Goal: Find specific page/section: Find specific page/section

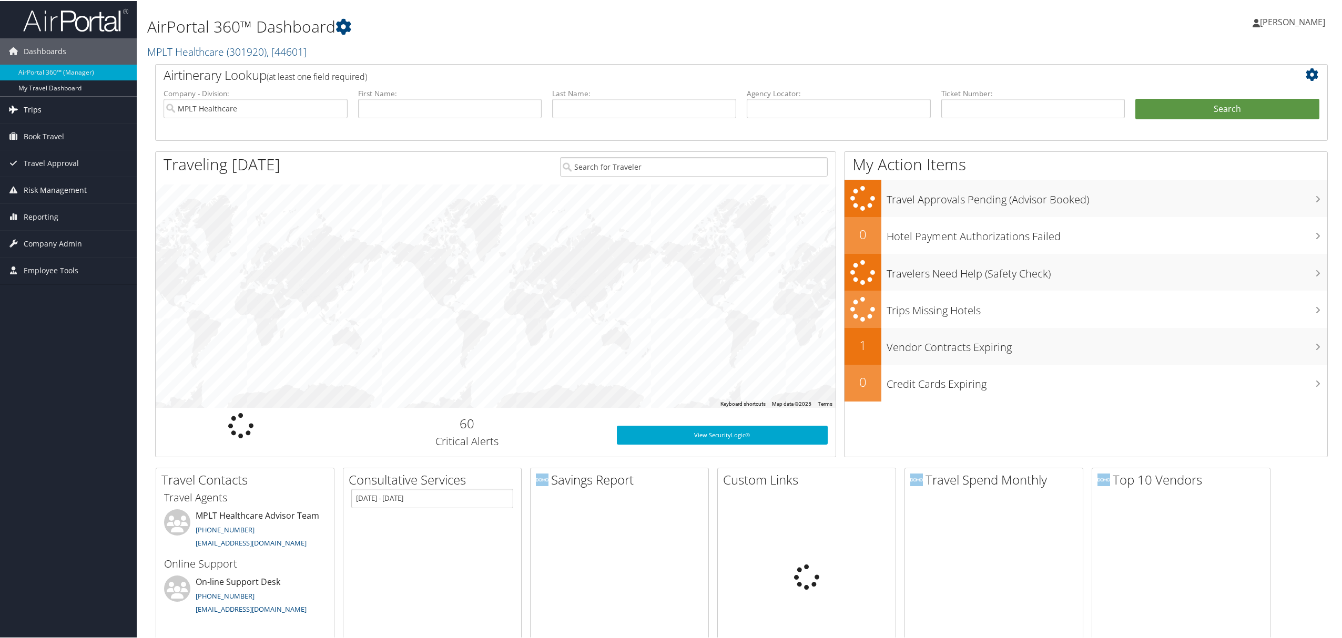
click at [45, 112] on link "Trips" at bounding box center [68, 109] width 137 height 26
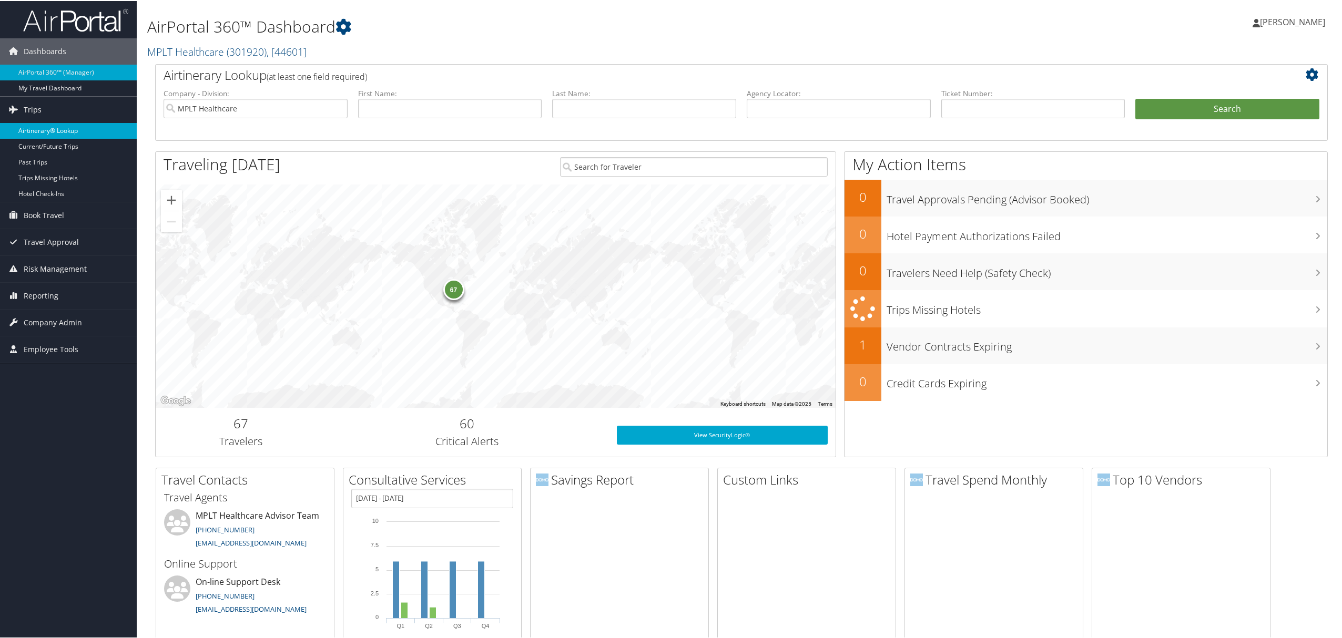
click at [40, 125] on link "Airtinerary® Lookup" at bounding box center [68, 130] width 137 height 16
